Goal: Check status

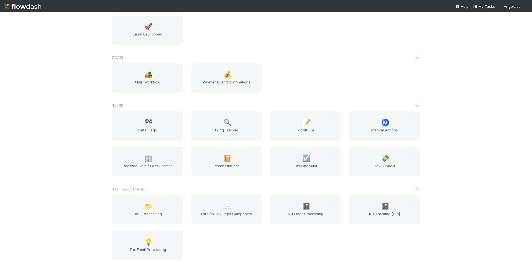
scroll to position [444, 0]
click at [220, 155] on div "📔 Reconciliations" at bounding box center [226, 161] width 71 height 29
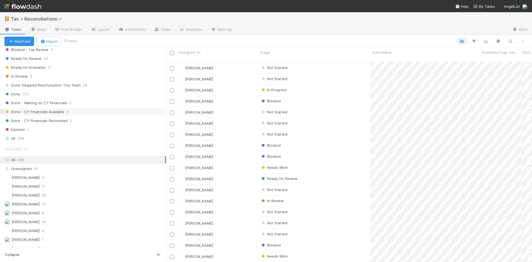
scroll to position [194, 0]
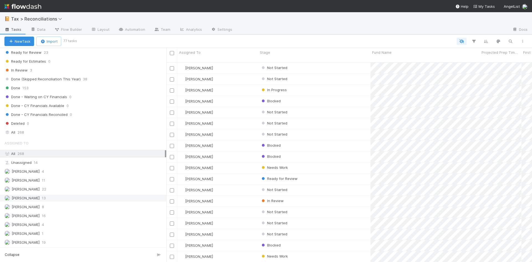
click at [34, 199] on span "[PERSON_NAME]" at bounding box center [26, 198] width 28 height 4
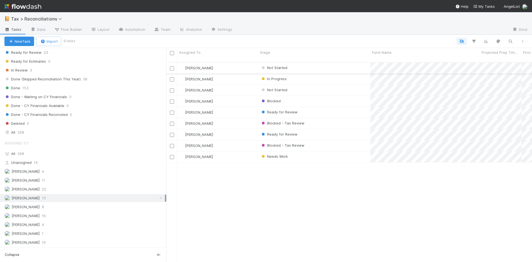
click at [298, 63] on div "Not Started" at bounding box center [314, 68] width 112 height 11
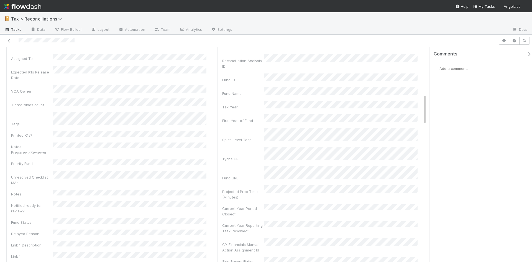
scroll to position [388, 0]
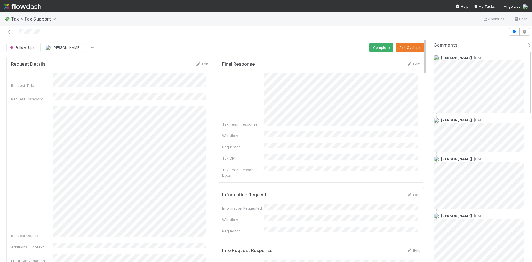
scroll to position [6, 0]
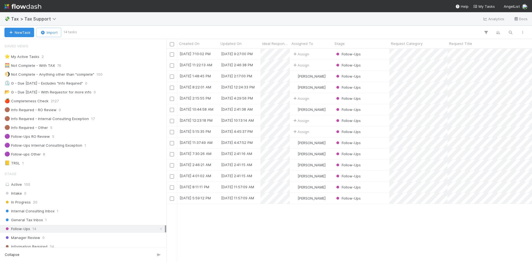
scroll to position [55, 0]
click at [327, 76] on span "[PERSON_NAME]" at bounding box center [309, 76] width 36 height 7
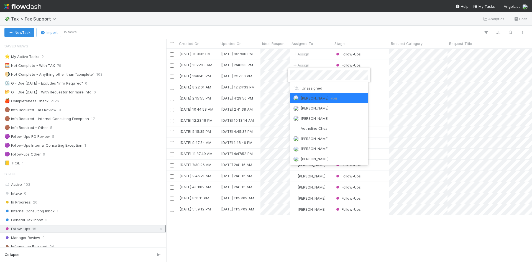
click at [376, 76] on div at bounding box center [266, 131] width 532 height 262
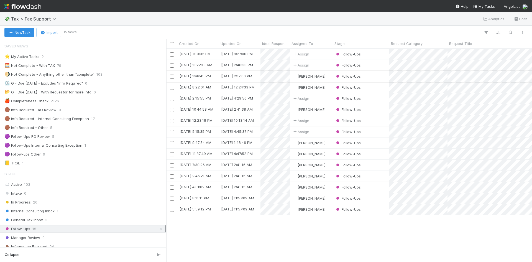
click at [383, 77] on div "Follow-Ups" at bounding box center [361, 76] width 57 height 11
